Goal: Use online tool/utility: Use online tool/utility

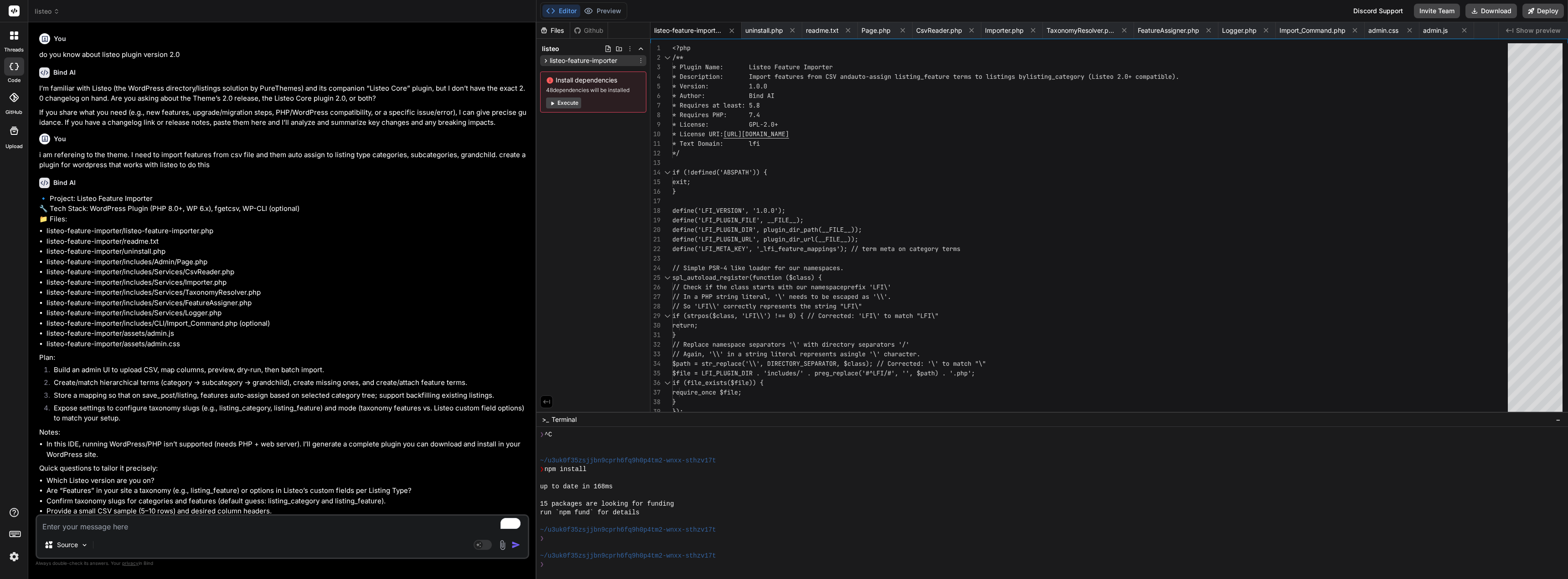
scroll to position [320, 0]
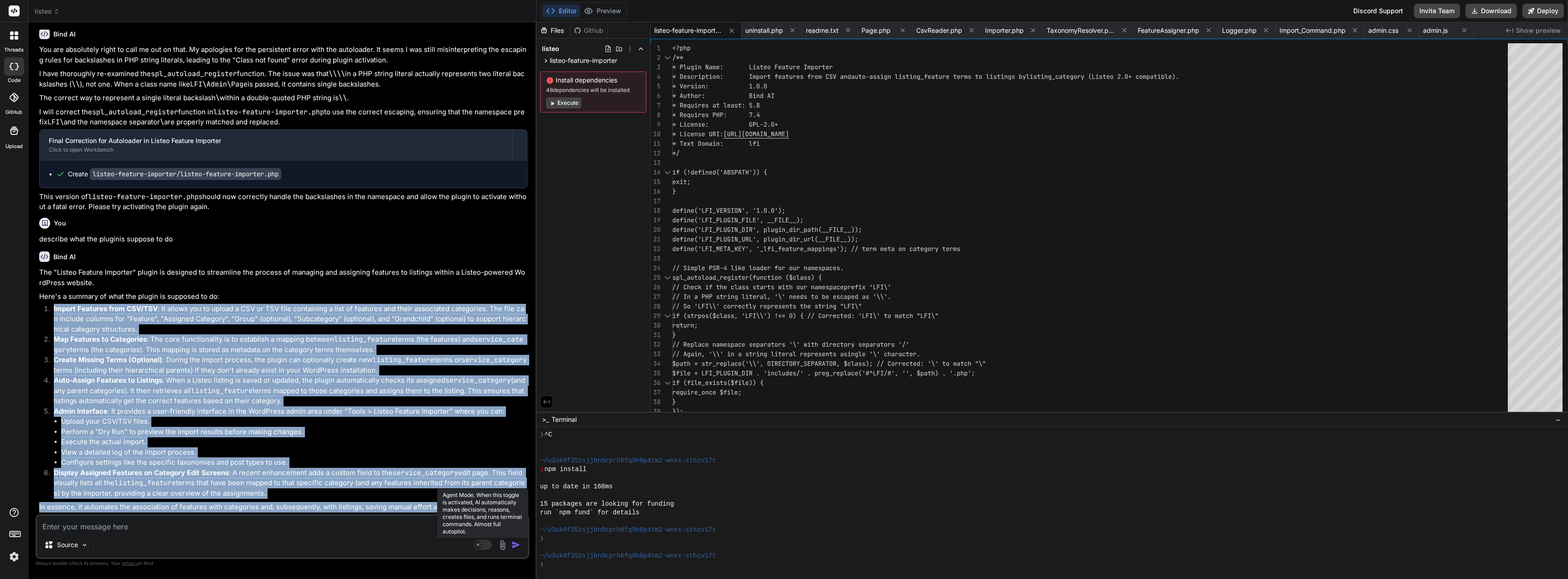
click at [479, 545] on icon at bounding box center [478, 544] width 5 height 5
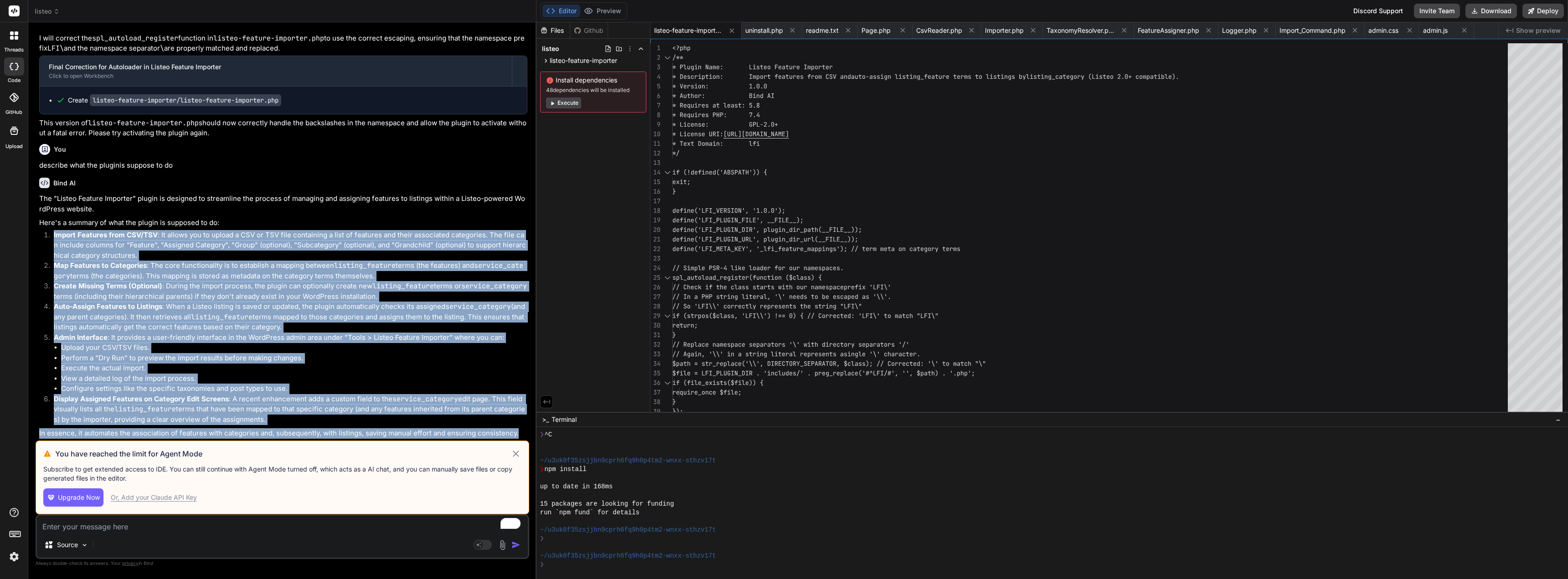
click at [73, 498] on span "Upgrade Now" at bounding box center [78, 497] width 42 height 9
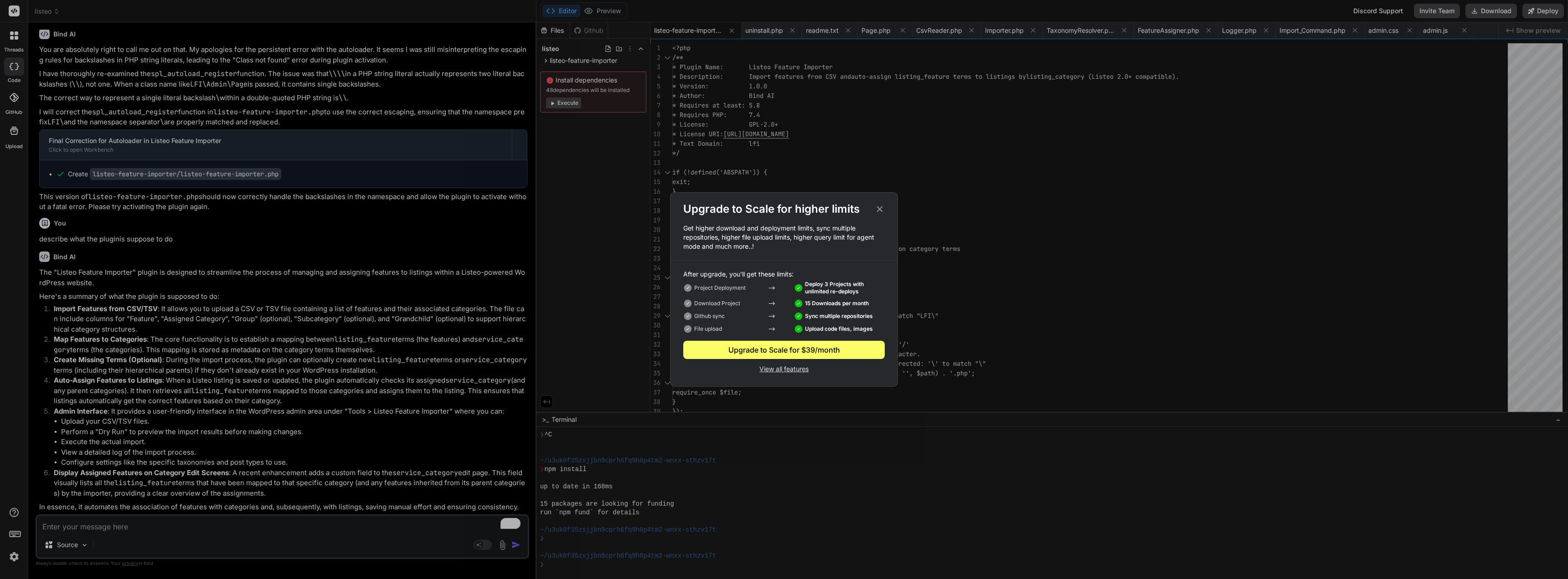
click at [802, 369] on p "View all features" at bounding box center [783, 368] width 202 height 11
click at [876, 207] on icon at bounding box center [879, 209] width 10 height 10
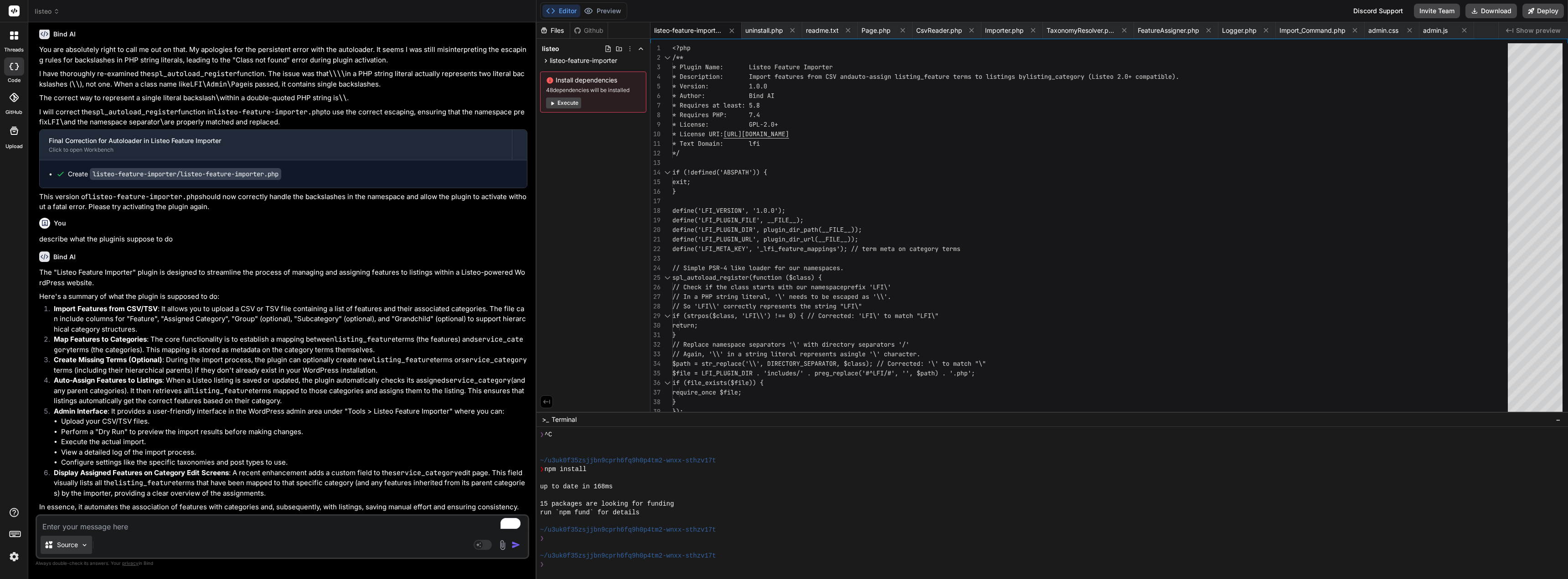
click at [82, 549] on img at bounding box center [84, 545] width 8 height 8
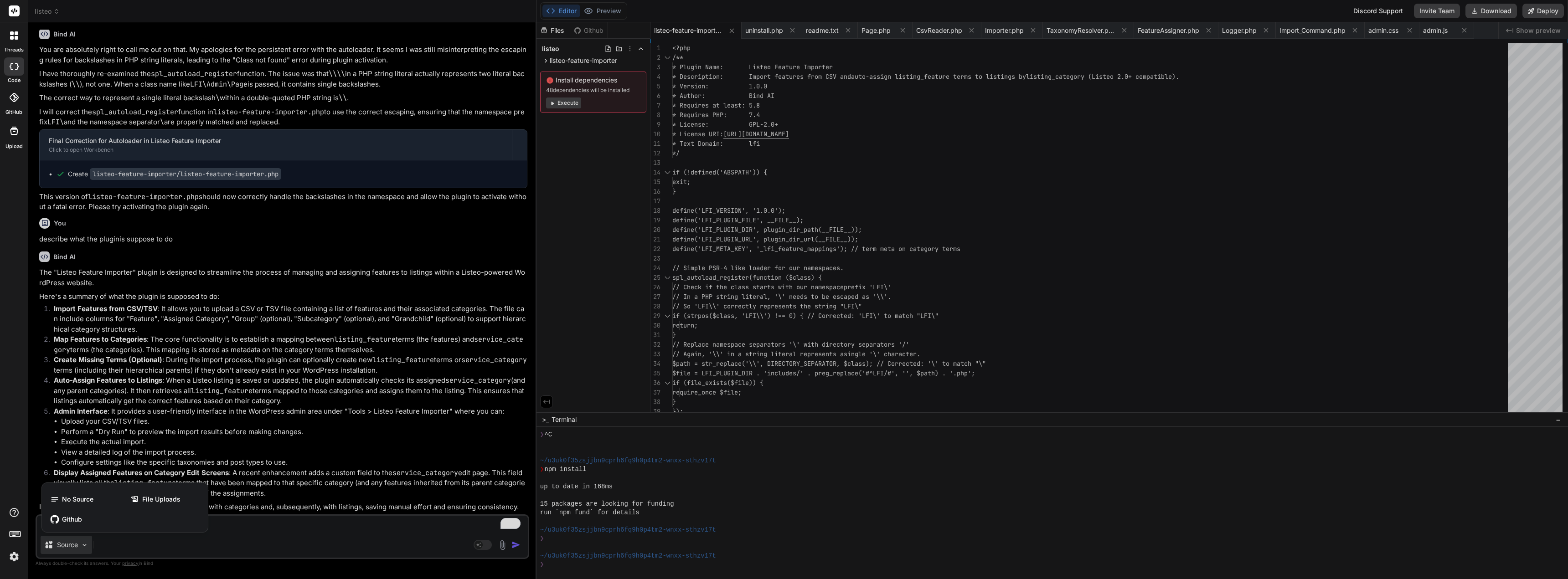
click at [368, 543] on div at bounding box center [784, 290] width 1568 height 579
type textarea "x"
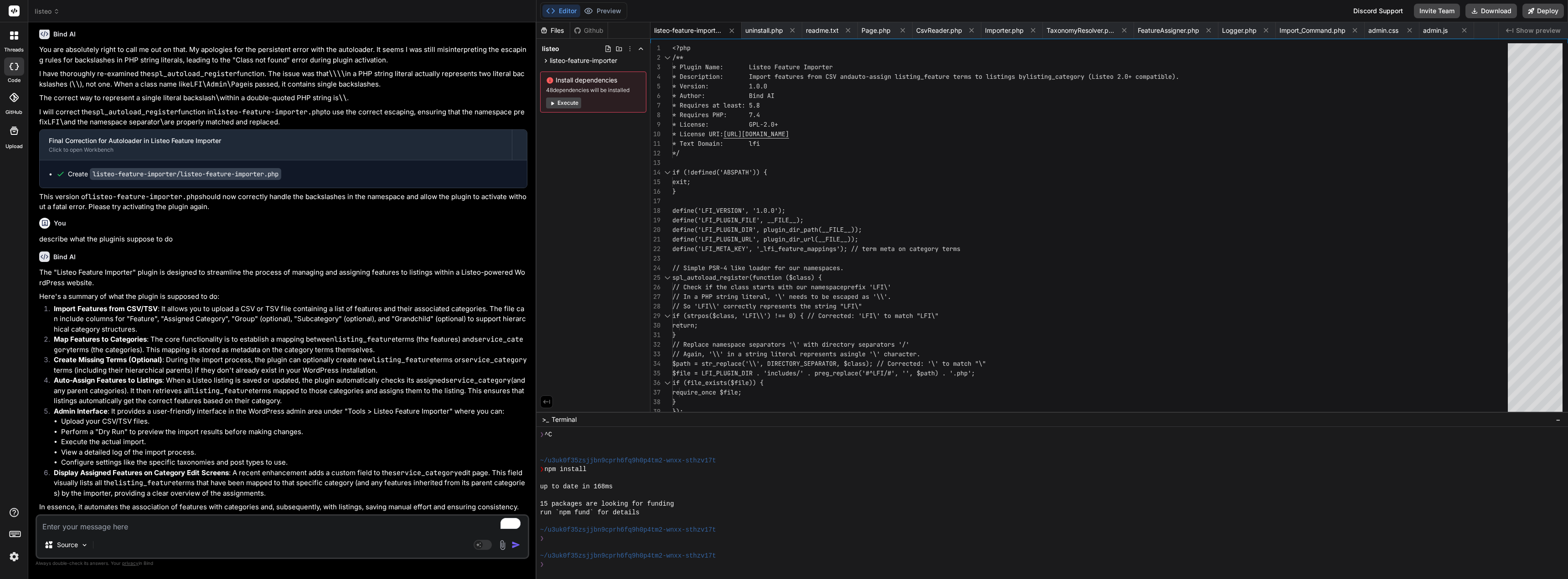
click at [203, 527] on textarea "To enrich screen reader interactions, please activate Accessibility in Grammarl…" at bounding box center [282, 523] width 491 height 16
type textarea "f"
type textarea "x"
type textarea "fi"
type textarea "x"
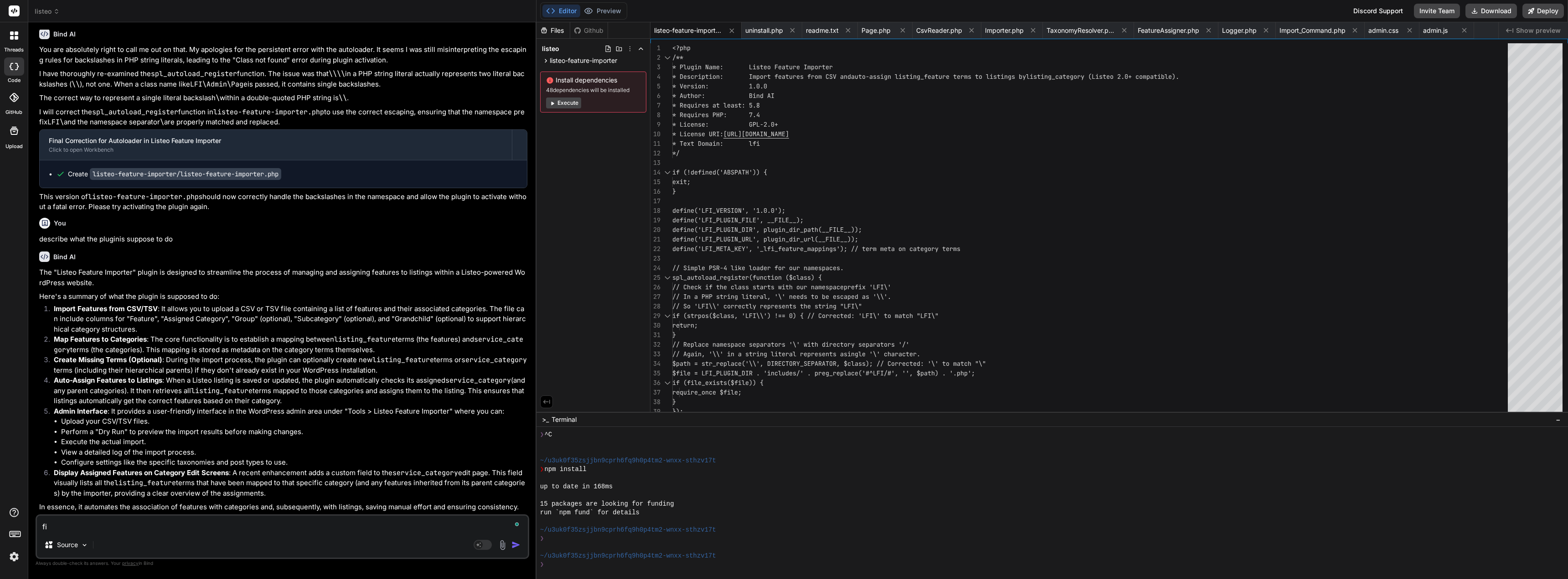
type textarea "fix"
type textarea "x"
type textarea "fix"
type textarea "x"
type textarea "fix e"
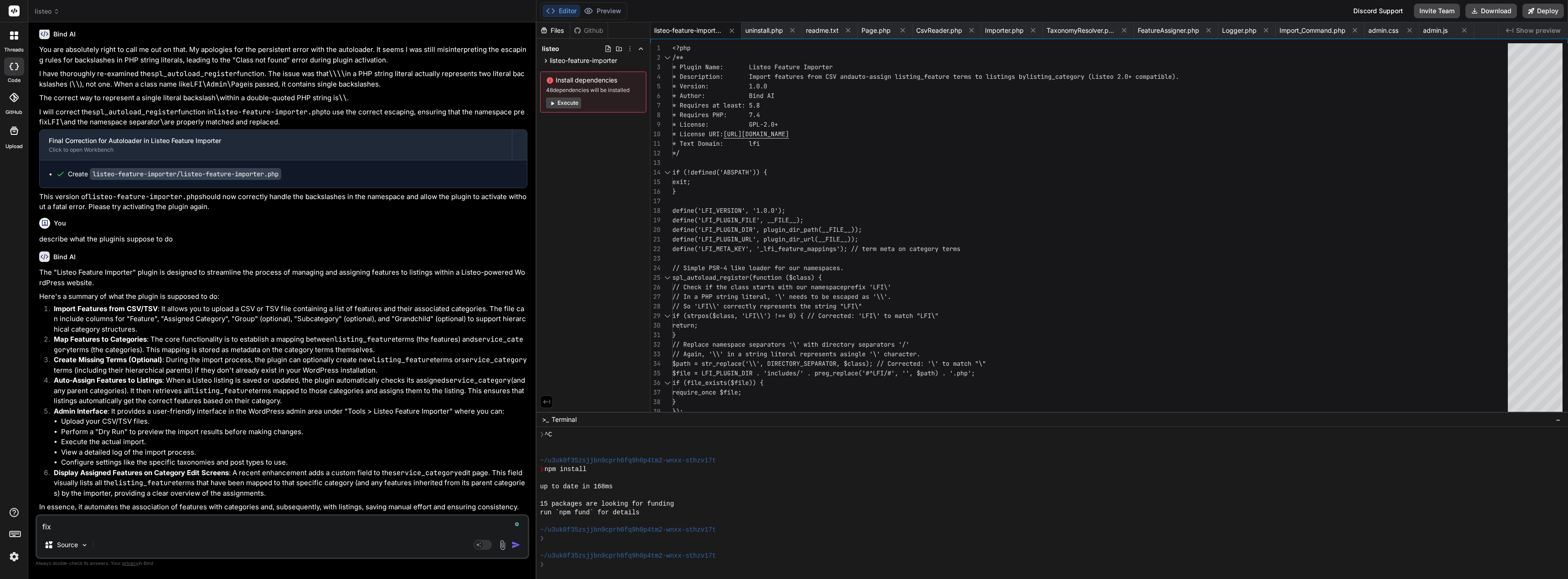
type textarea "x"
type textarea "fix er"
type textarea "x"
type textarea "fix [PERSON_NAME]"
type textarea "x"
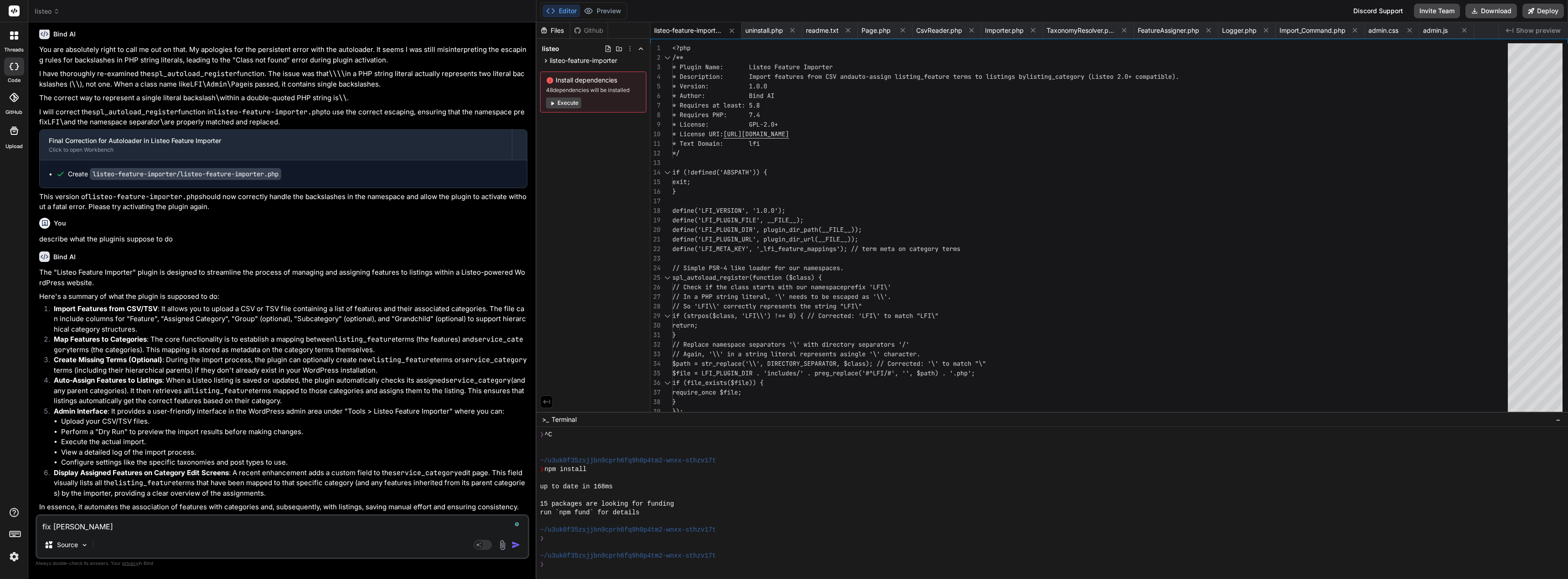
type textarea "fix [PERSON_NAME]"
type textarea "x"
type textarea "fix error"
type textarea "x"
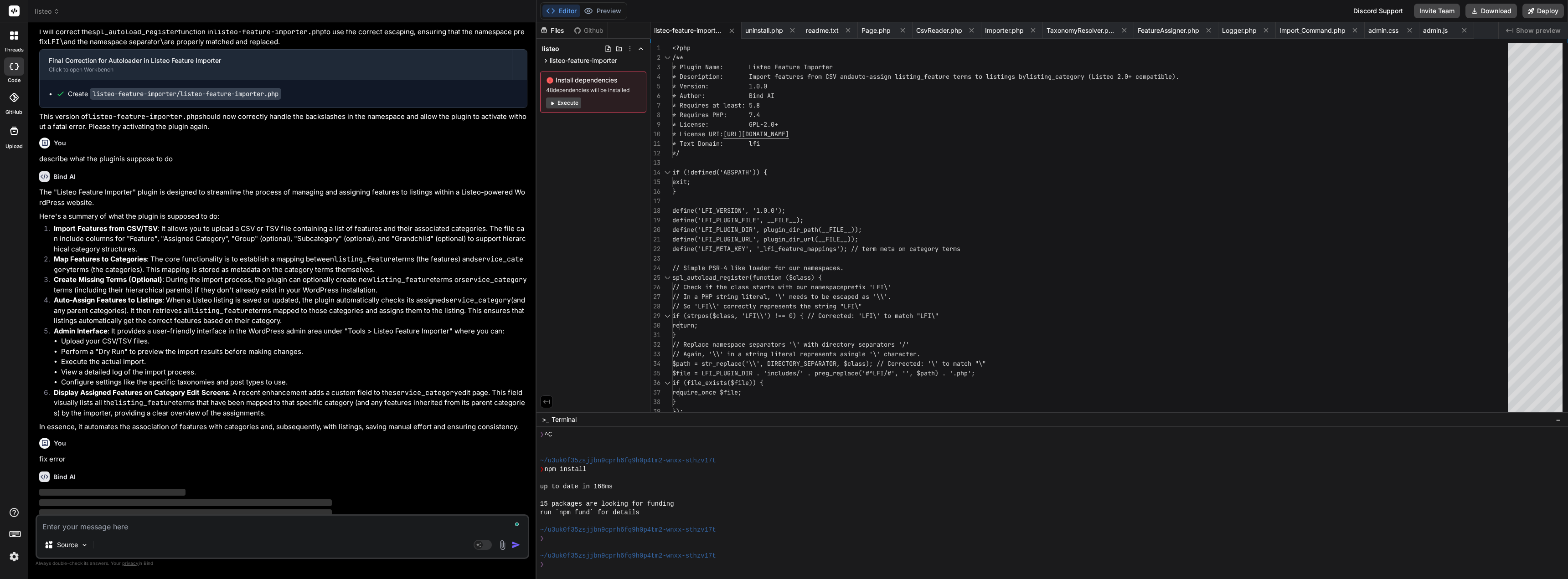
scroll to position [5236, 0]
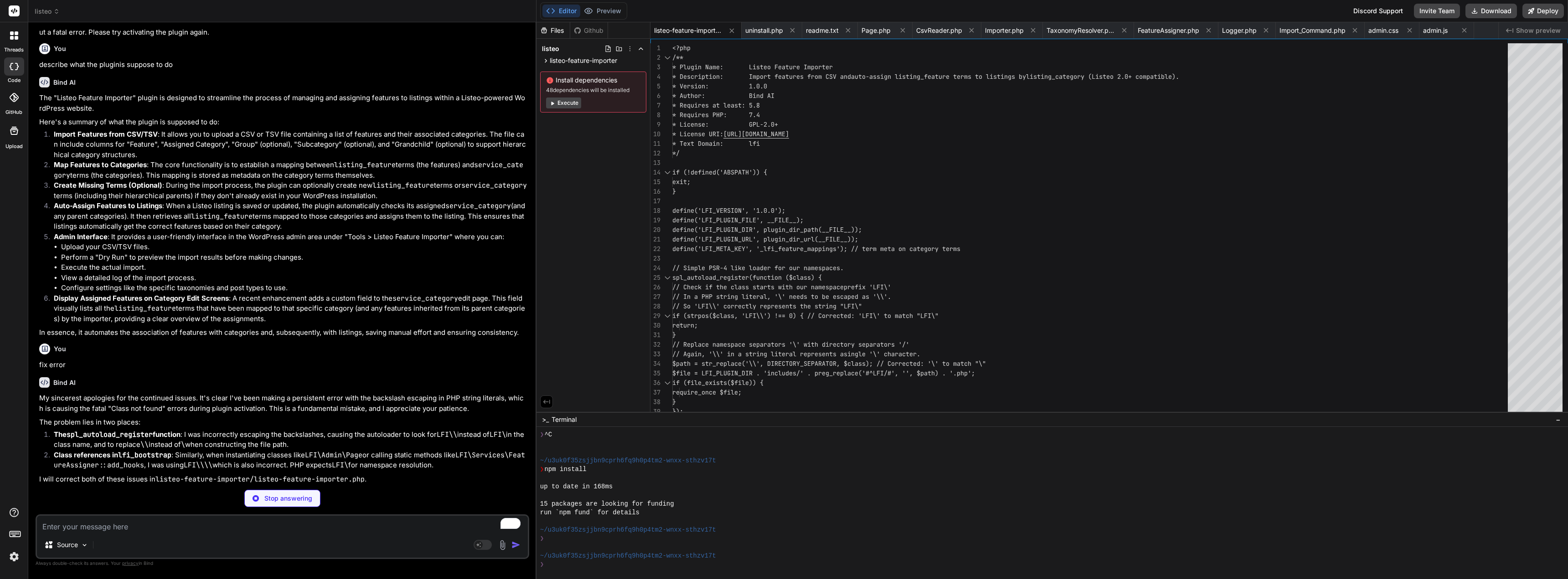
type textarea "x"
type textarea "function lfi_activate() { if (!get_option('lfi_settings')) { add_option('lfi_se…"
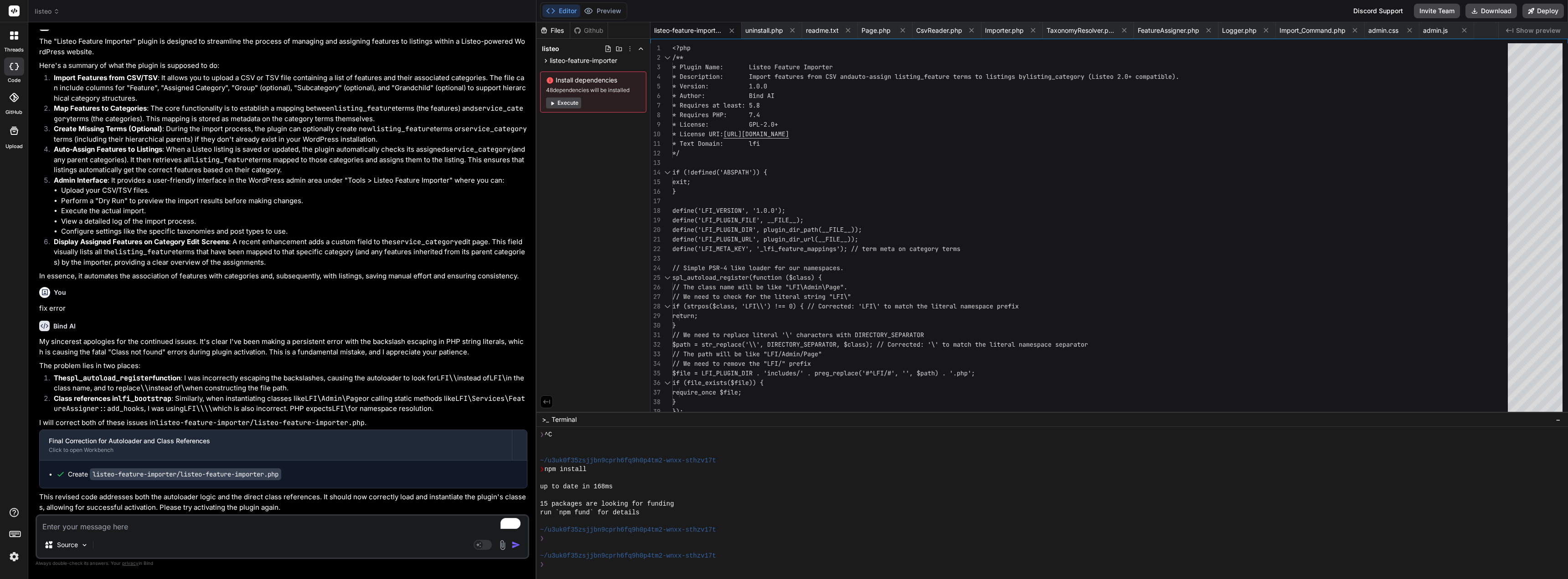
scroll to position [5373, 0]
click at [480, 546] on icon at bounding box center [478, 544] width 5 height 5
type textarea "x"
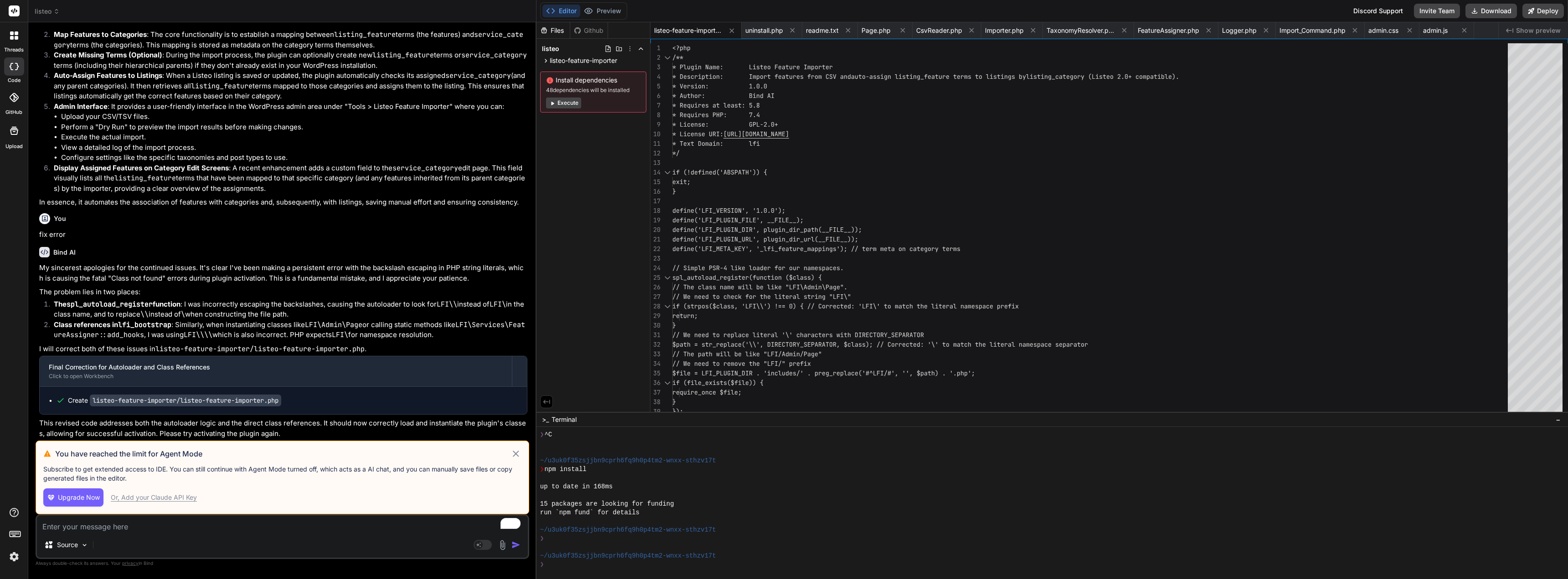
click at [325, 558] on div "Source Agent Mode. When this toggle is activated, AI automatically makes decisi…" at bounding box center [282, 536] width 494 height 45
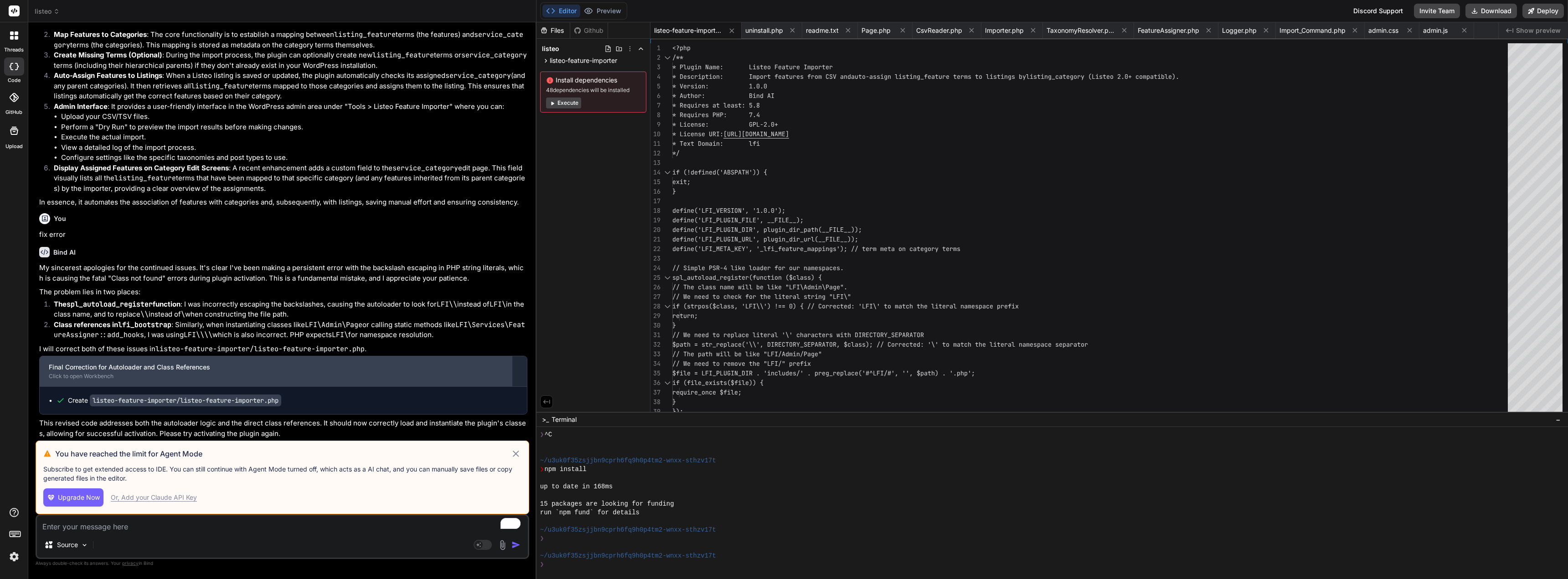
scroll to position [5447, 0]
